Goal: Task Accomplishment & Management: Manage account settings

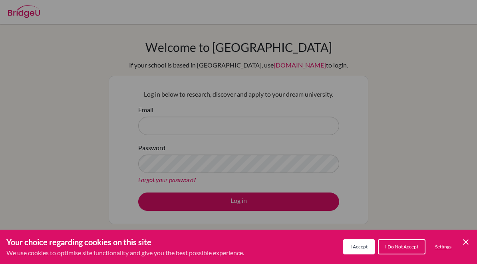
scroll to position [63, 0]
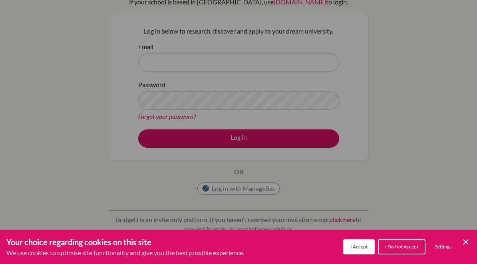
click at [310, 78] on div "Cookie Preferences" at bounding box center [238, 132] width 477 height 264
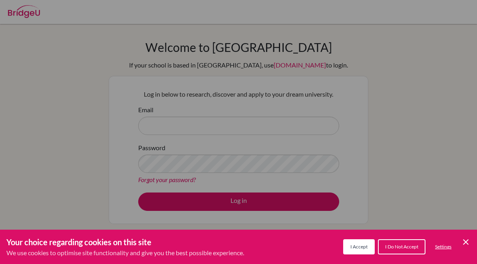
click at [359, 247] on span "I Accept" at bounding box center [358, 247] width 17 height 6
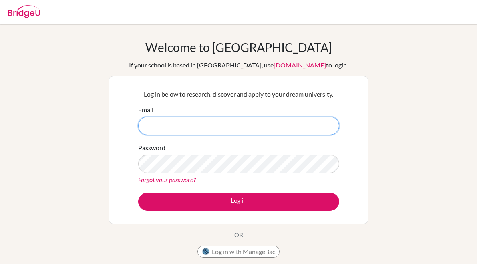
click at [306, 124] on input "Email" at bounding box center [238, 126] width 201 height 18
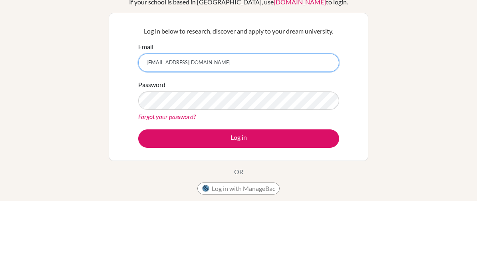
type input "shyneid.pote@student.mcc.ac.zw"
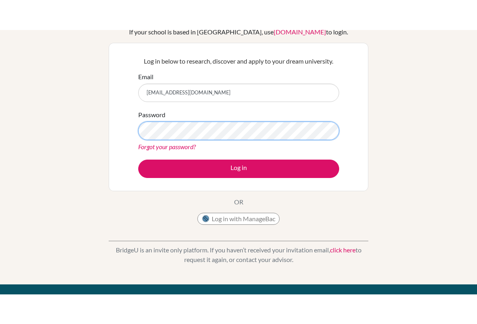
scroll to position [63, 0]
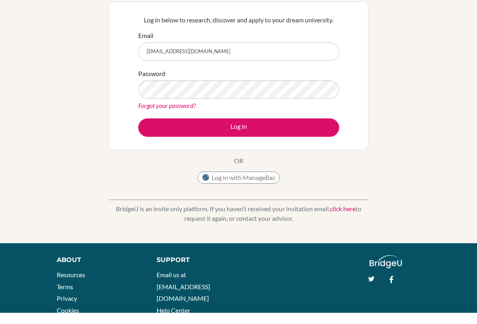
click at [167, 113] on link "Forgot your password?" at bounding box center [167, 117] width 58 height 8
click at [185, 113] on link "Forgot your password?" at bounding box center [167, 117] width 58 height 8
click at [178, 121] on link "Forgot your password?" at bounding box center [167, 117] width 58 height 8
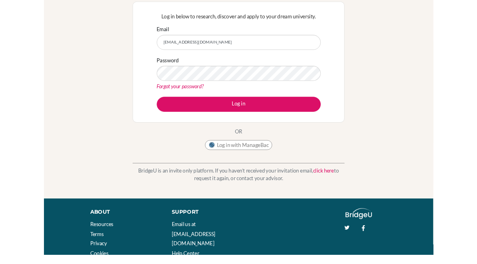
scroll to position [44, 0]
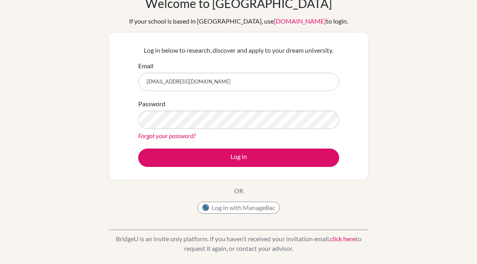
click at [183, 140] on link "Forgot your password?" at bounding box center [167, 136] width 58 height 8
click at [184, 132] on link "Forgot your password?" at bounding box center [167, 136] width 58 height 8
click at [138, 132] on link "Forgot your password?" at bounding box center [167, 136] width 58 height 8
